Goal: Task Accomplishment & Management: Manage account settings

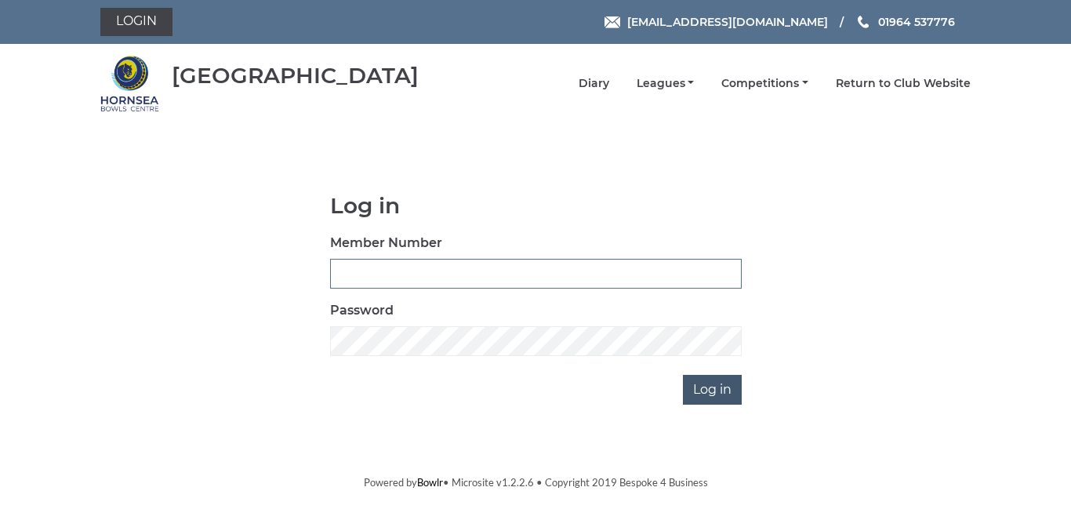
type input "0947"
click at [717, 388] on input "Log in" at bounding box center [712, 390] width 59 height 30
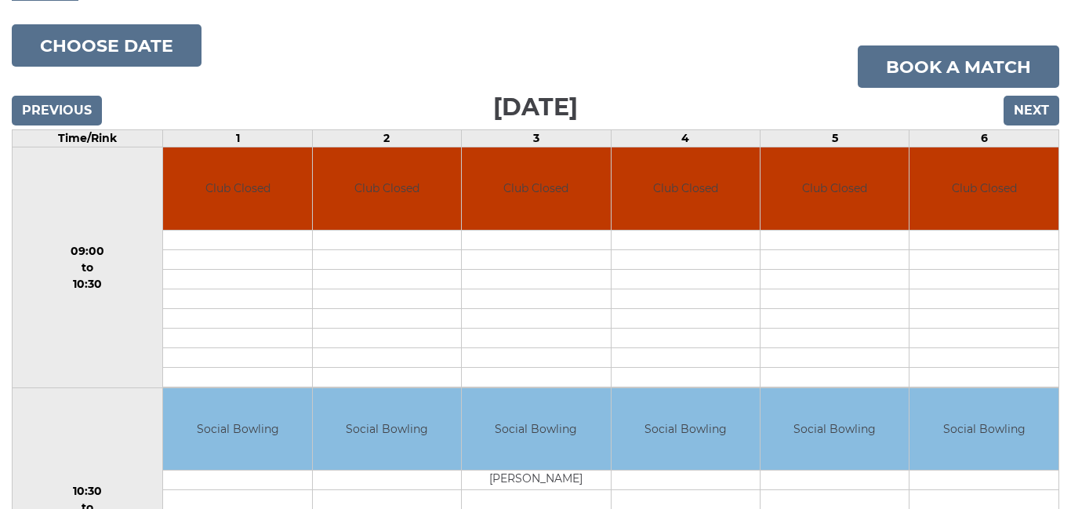
scroll to position [196, 0]
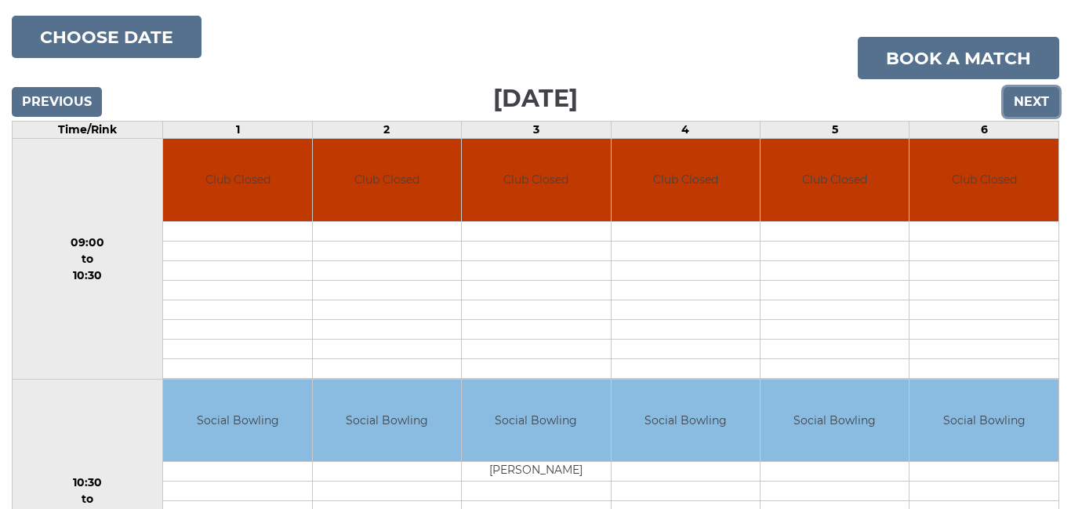
click at [1024, 96] on input "Next" at bounding box center [1031, 102] width 56 height 30
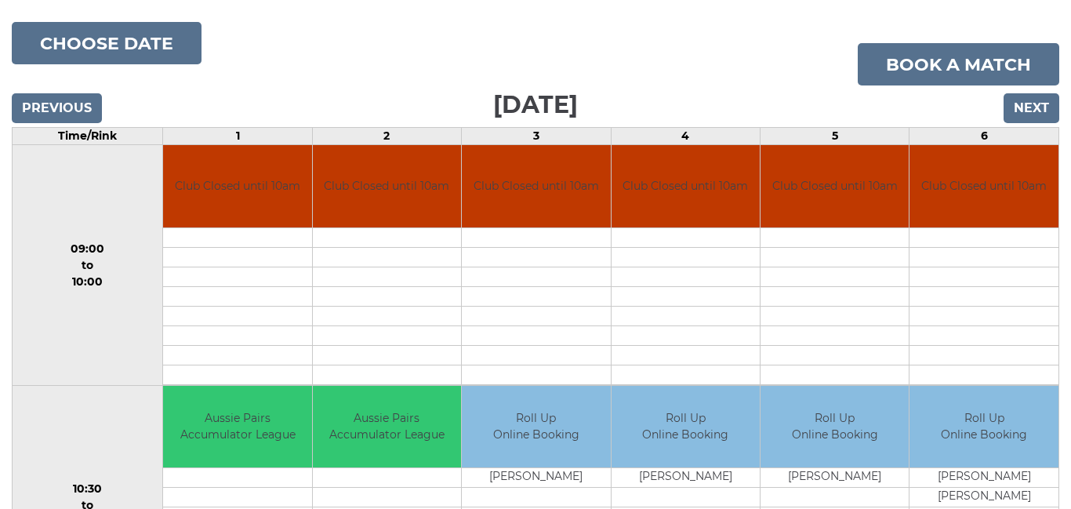
scroll to position [188, 0]
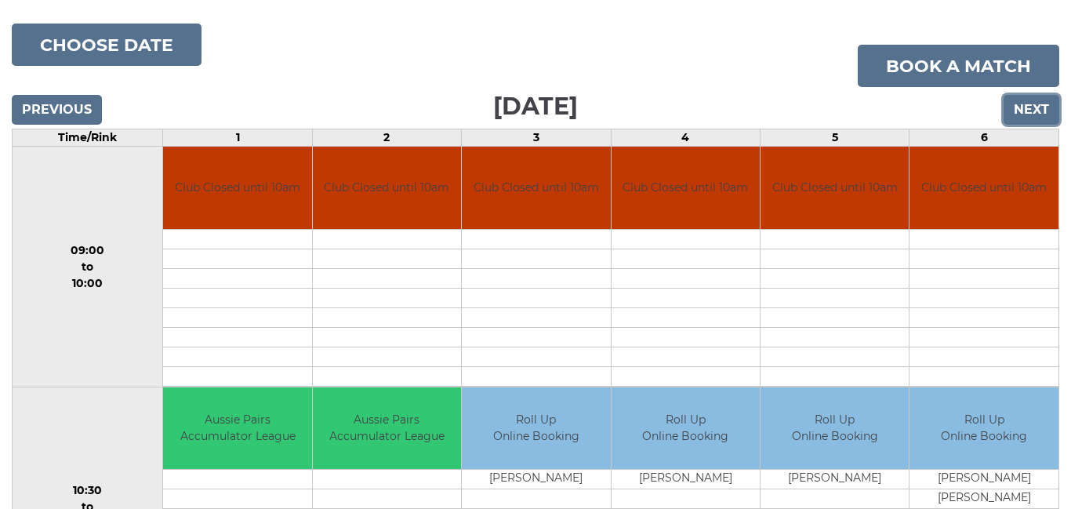
click at [1036, 96] on input "Next" at bounding box center [1031, 110] width 56 height 30
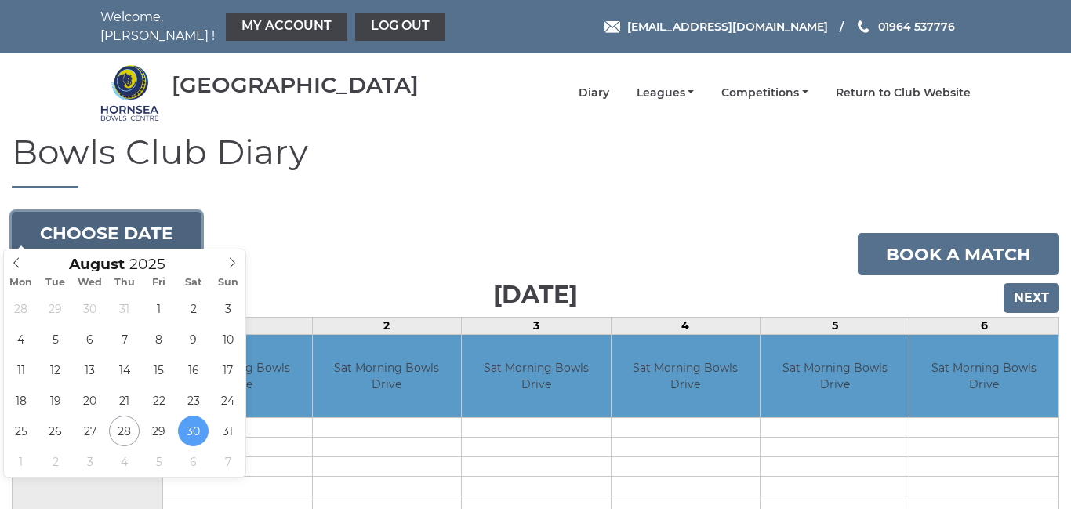
click at [85, 214] on button "Choose date" at bounding box center [107, 233] width 190 height 42
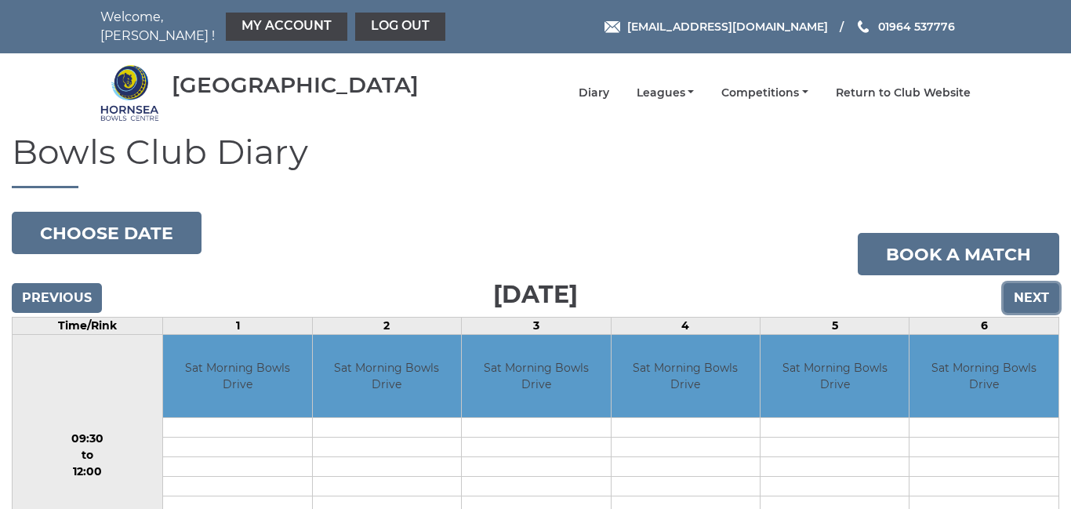
click at [1022, 287] on input "Next" at bounding box center [1031, 298] width 56 height 30
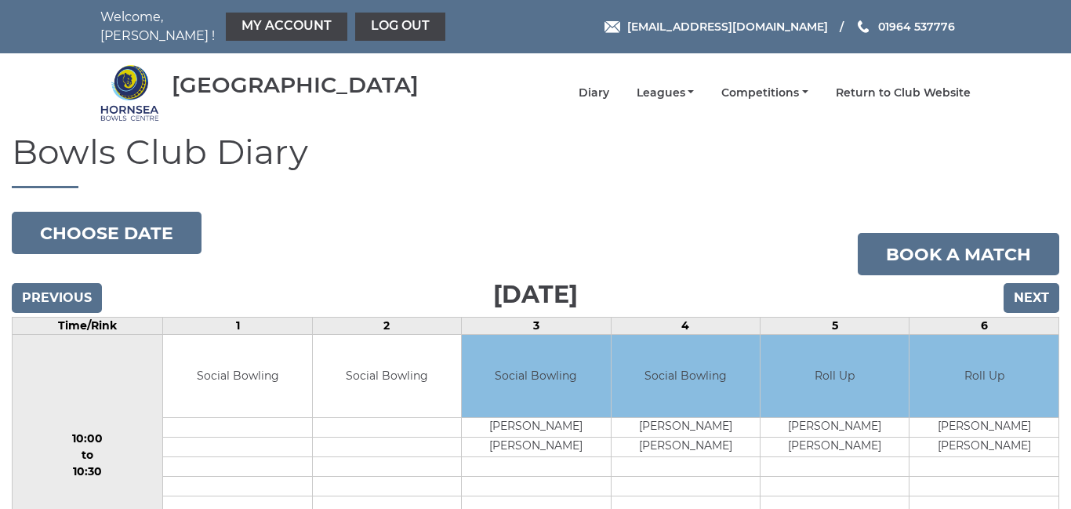
click at [1022, 287] on input "Next" at bounding box center [1031, 298] width 56 height 30
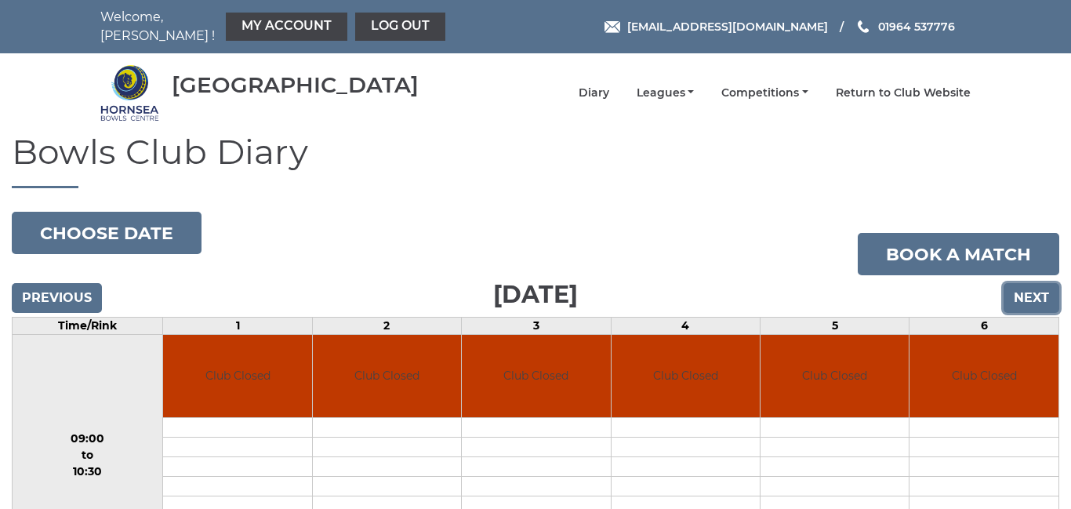
click at [1040, 285] on input "Next" at bounding box center [1031, 298] width 56 height 30
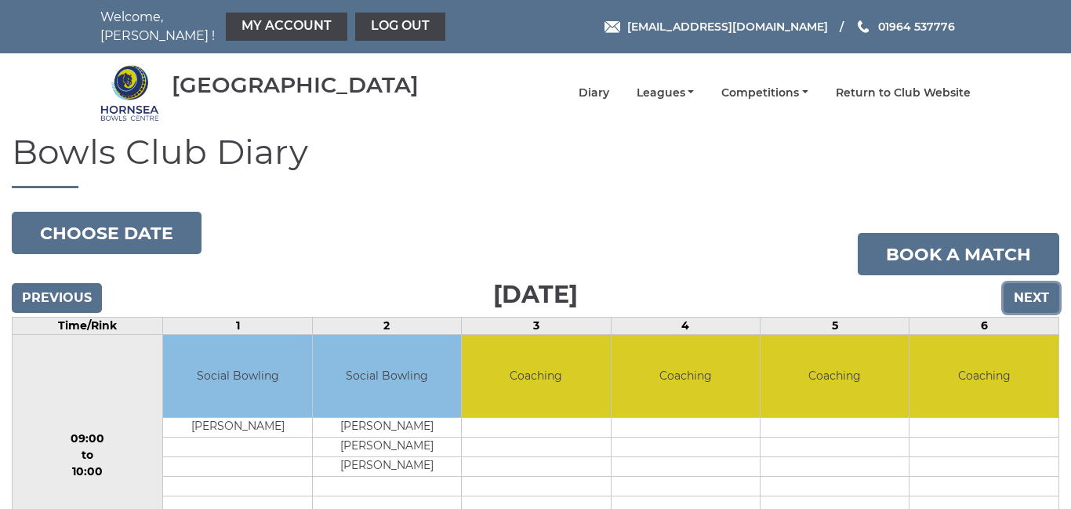
click at [1035, 288] on input "Next" at bounding box center [1031, 298] width 56 height 30
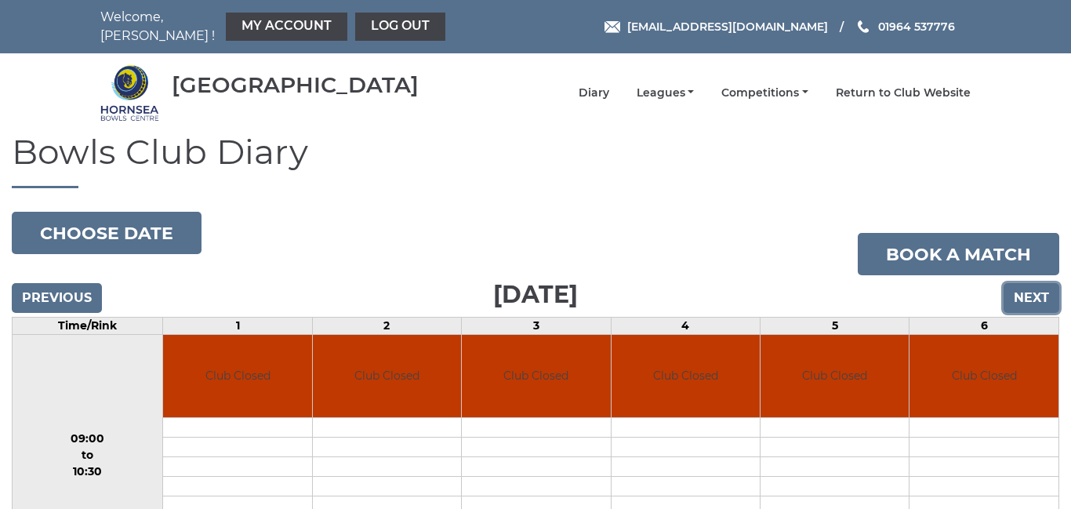
click at [1040, 287] on input "Next" at bounding box center [1031, 298] width 56 height 30
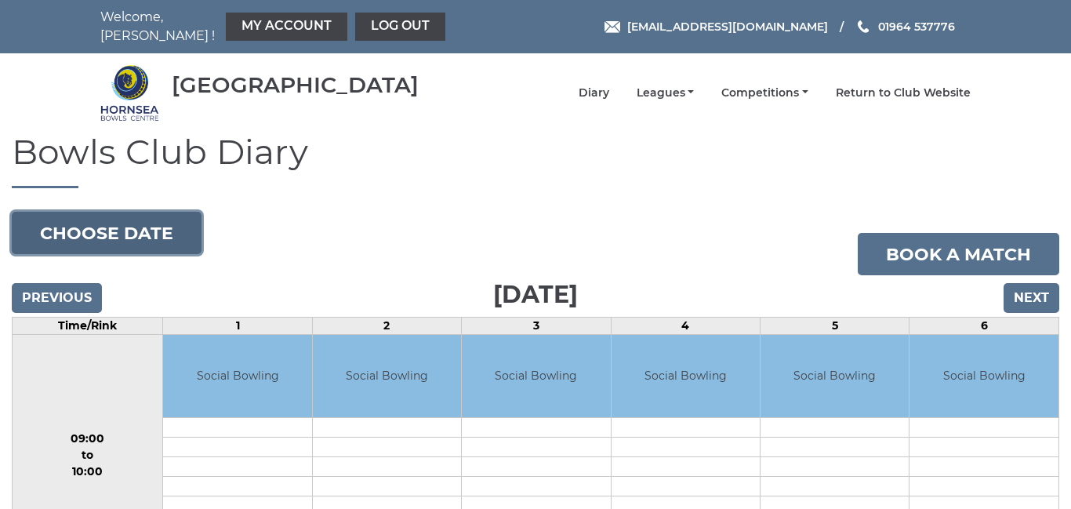
click at [170, 227] on button "Choose date" at bounding box center [107, 233] width 190 height 42
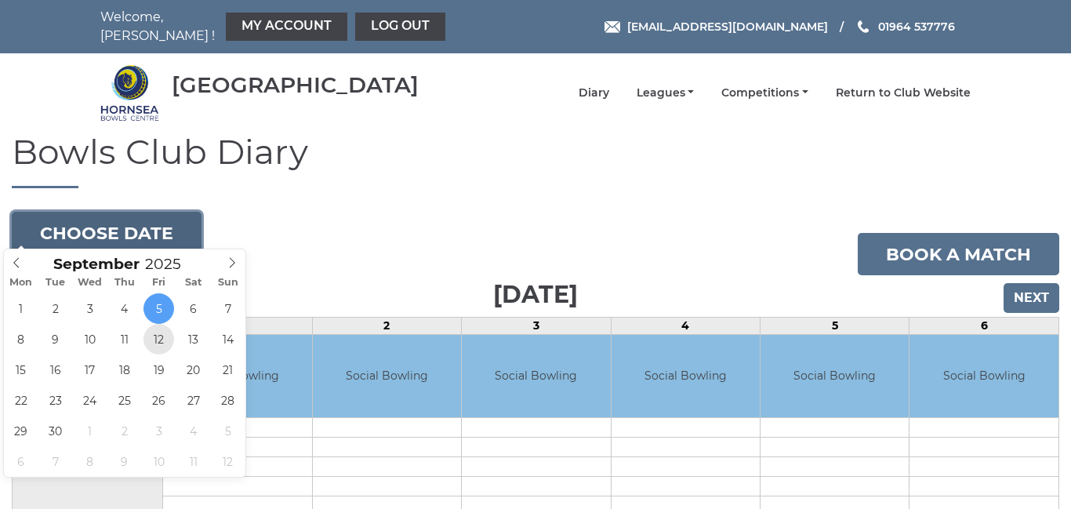
type input "[DATE]"
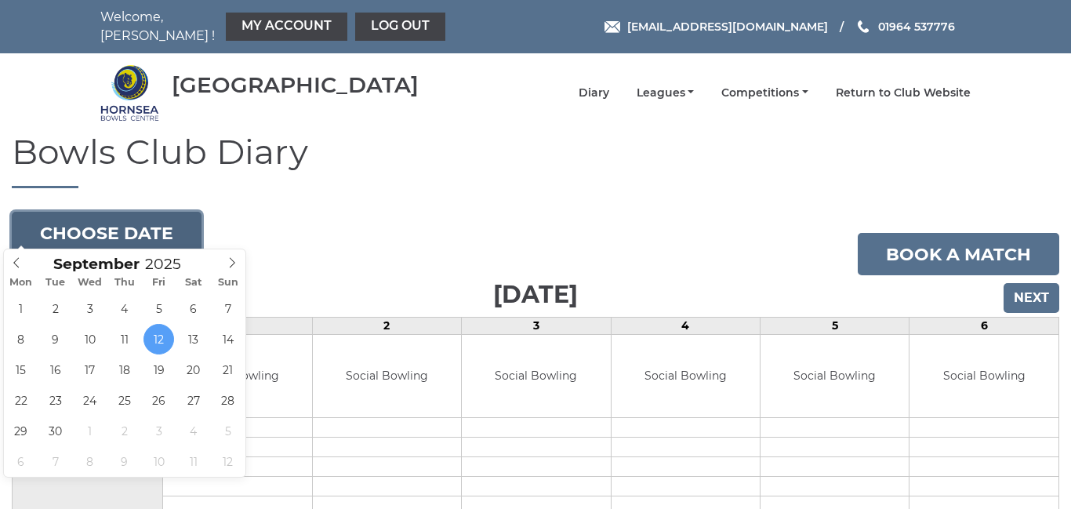
click at [124, 216] on button "Choose date" at bounding box center [107, 233] width 190 height 42
type input "2025-09-19"
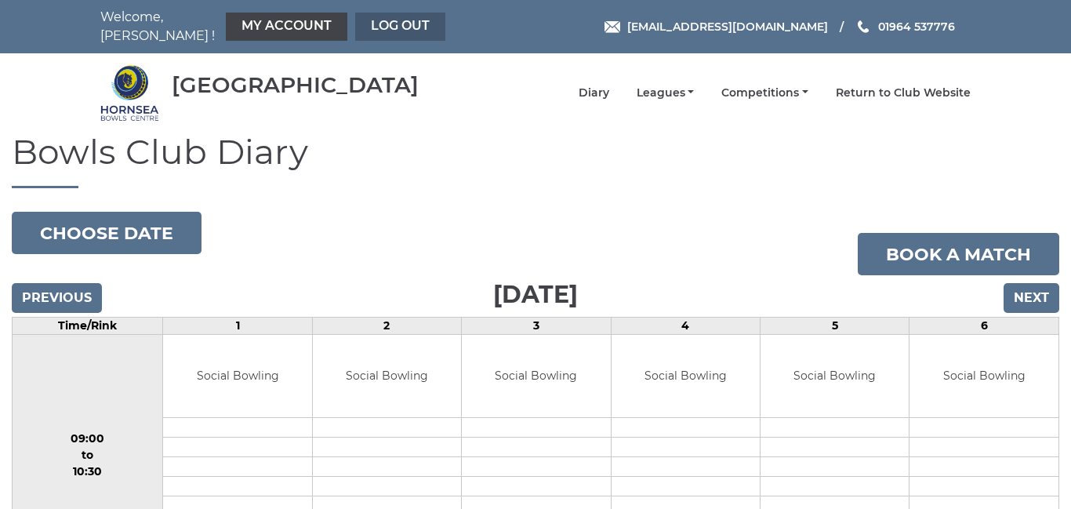
click at [369, 15] on link "Log out" at bounding box center [400, 27] width 90 height 28
